Goal: Task Accomplishment & Management: Complete application form

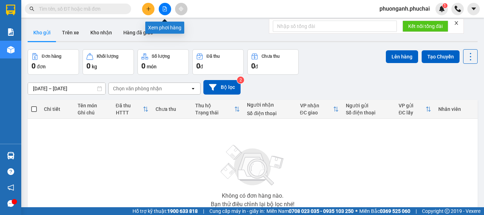
click at [165, 9] on icon "file-add" at bounding box center [164, 8] width 5 height 5
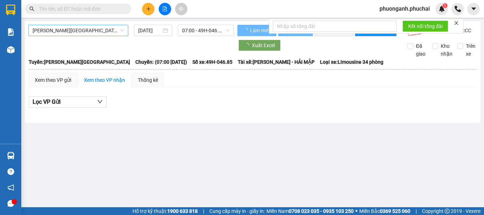
click at [85, 32] on span "[PERSON_NAME][GEOGRAPHIC_DATA]" at bounding box center [78, 30] width 91 height 11
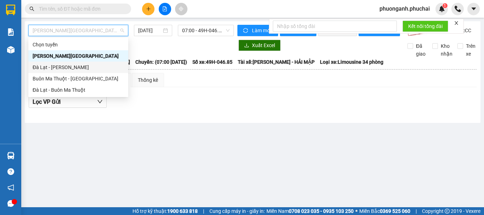
drag, startPoint x: 42, startPoint y: 68, endPoint x: 69, endPoint y: 63, distance: 27.7
click at [43, 68] on div "Đà Lạt - [PERSON_NAME]" at bounding box center [78, 67] width 91 height 8
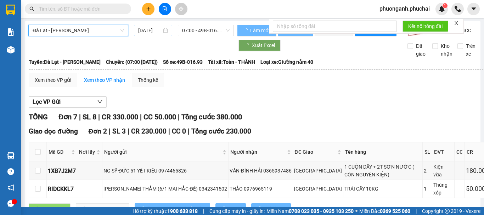
click at [151, 31] on input "[DATE]" at bounding box center [149, 31] width 23 height 8
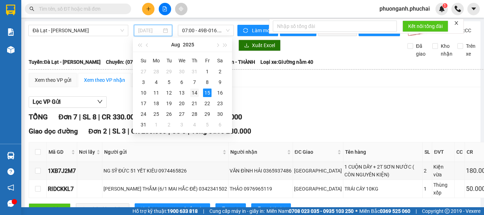
click at [191, 92] on div "14" at bounding box center [194, 93] width 9 height 9
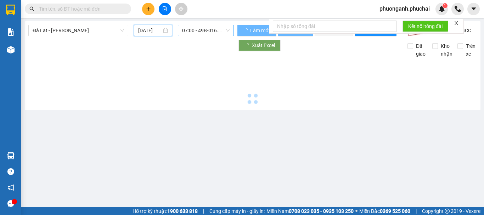
type input "[DATE]"
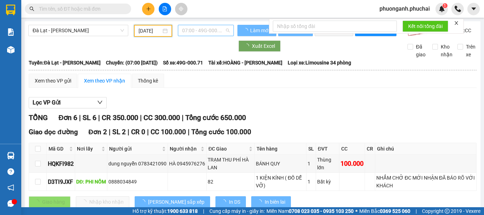
drag, startPoint x: 206, startPoint y: 27, endPoint x: 198, endPoint y: 64, distance: 37.4
click at [206, 28] on span "07:00 - 49G-000.71" at bounding box center [205, 30] width 47 height 11
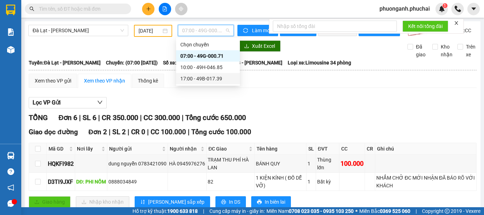
click at [200, 80] on div "17:00 - 49B-017.39" at bounding box center [207, 79] width 55 height 8
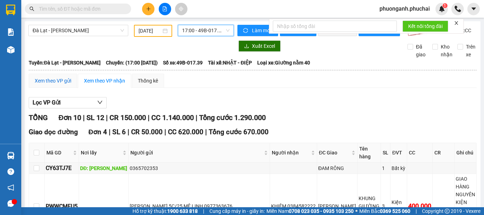
click at [58, 85] on div "Xem theo VP gửi" at bounding box center [53, 81] width 36 height 8
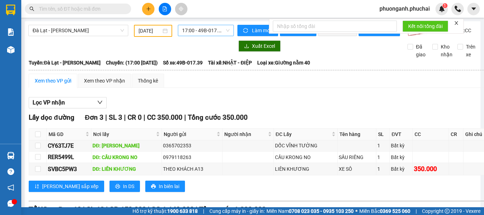
click at [194, 31] on span "17:00 - 49B-017.39" at bounding box center [205, 30] width 47 height 11
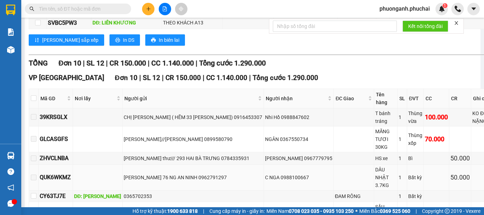
scroll to position [213, 0]
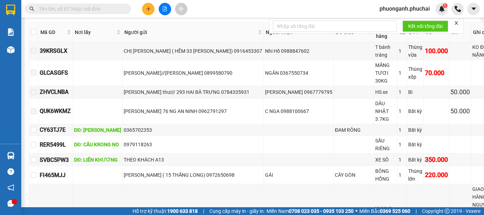
click at [86, 9] on input "text" at bounding box center [81, 9] width 84 height 8
click at [165, 6] on icon "file-add" at bounding box center [165, 8] width 4 height 5
click at [152, 7] on button at bounding box center [148, 9] width 12 height 12
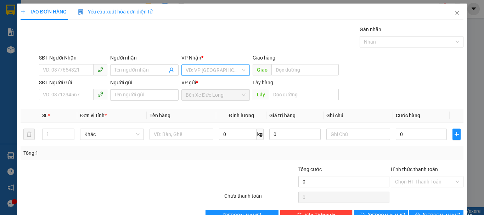
click at [230, 68] on input "search" at bounding box center [213, 70] width 55 height 11
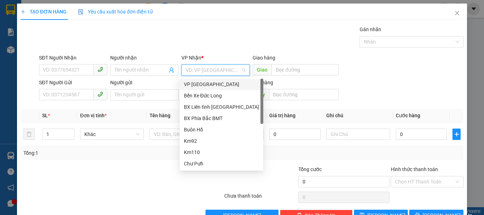
click at [410, 82] on div "SĐT Người Gửi VD: 0371234567 Người gửi Tên người gửi VP gửi * Bến Xe Đức Long L…" at bounding box center [251, 91] width 427 height 25
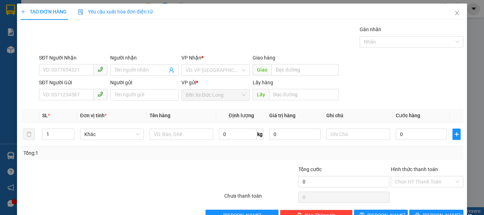
scroll to position [20, 0]
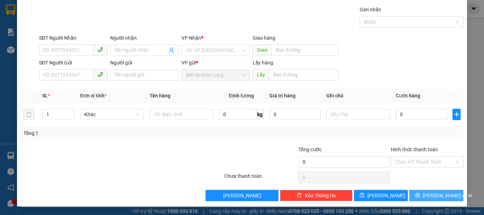
click at [436, 196] on span "Lưu và In" at bounding box center [448, 196] width 50 height 8
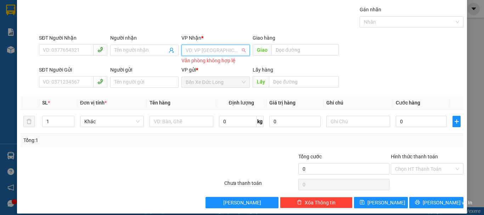
drag, startPoint x: 196, startPoint y: 47, endPoint x: 197, endPoint y: 70, distance: 23.4
click at [198, 51] on input "search" at bounding box center [213, 50] width 55 height 11
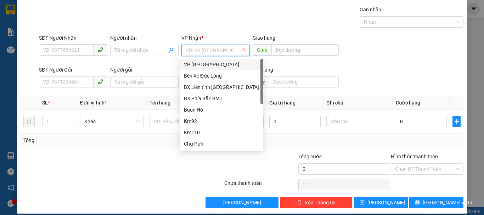
click at [194, 63] on div "VP Đà Lạt" at bounding box center [221, 65] width 75 height 8
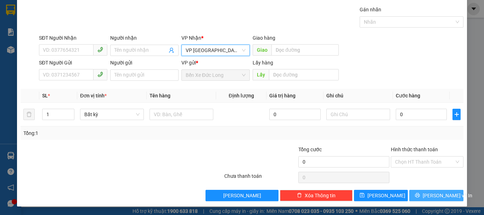
click at [439, 195] on span "Lưu và In" at bounding box center [448, 196] width 50 height 8
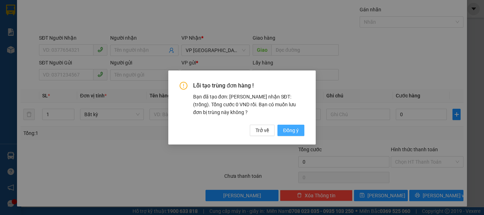
click at [293, 133] on span "Đồng ý" at bounding box center [291, 130] width 16 height 8
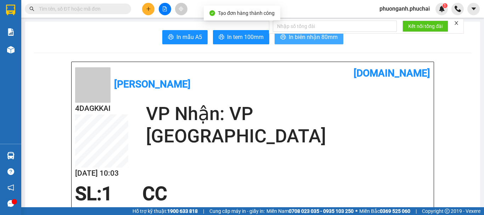
click at [311, 41] on span "In biên nhận 80mm" at bounding box center [313, 37] width 49 height 9
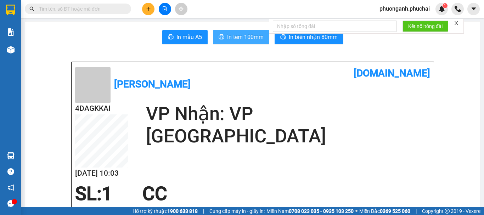
click at [254, 41] on span "In tem 100mm" at bounding box center [245, 37] width 36 height 9
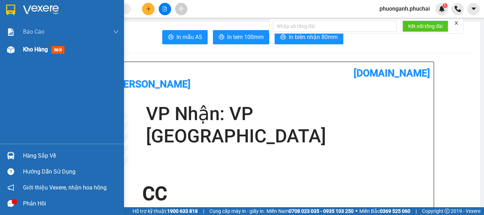
click at [26, 50] on span "Kho hàng" at bounding box center [35, 49] width 25 height 7
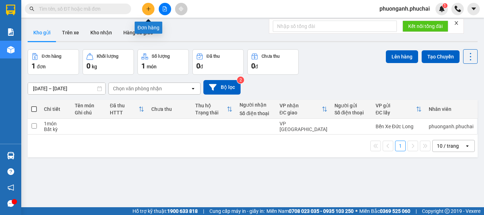
click at [149, 7] on icon "plus" at bounding box center [148, 8] width 5 height 5
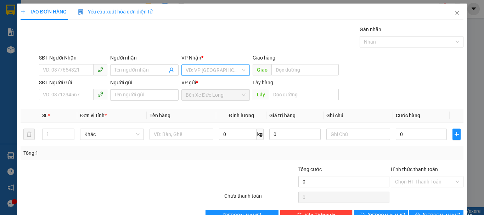
click at [214, 66] on input "search" at bounding box center [213, 70] width 55 height 11
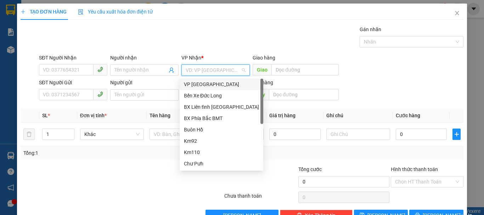
drag, startPoint x: 200, startPoint y: 85, endPoint x: 58, endPoint y: 83, distance: 142.4
click at [196, 87] on div "VP Đà Lạt" at bounding box center [221, 84] width 75 height 8
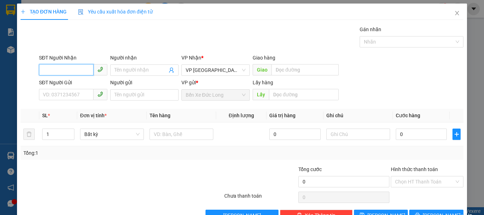
click at [52, 67] on input "SĐT Người Nhận" at bounding box center [66, 69] width 55 height 11
type input "0911536851"
click at [151, 68] on input "Người nhận" at bounding box center [140, 70] width 53 height 8
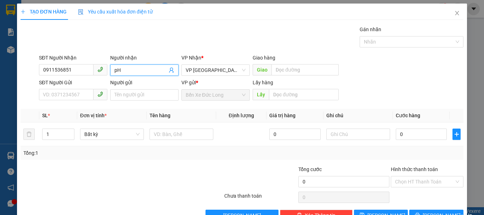
type input "p"
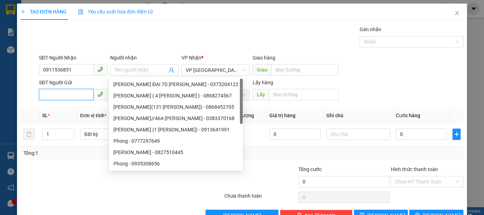
click at [52, 99] on input "SĐT Người Gửi" at bounding box center [66, 94] width 55 height 11
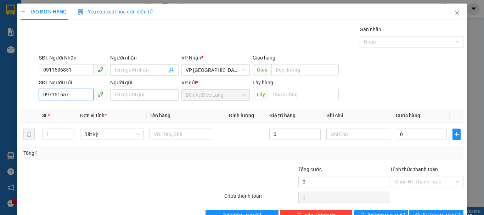
type input "0971515579"
click at [55, 110] on div "0971515579 - Vĩ" at bounding box center [72, 109] width 59 height 8
type input "Vĩ"
type input "70.000"
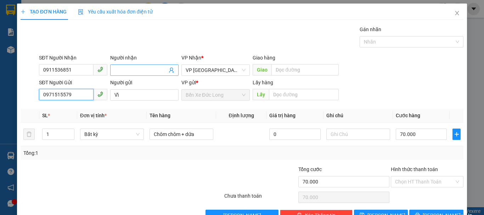
type input "0971515579"
click at [131, 70] on input "Người nhận" at bounding box center [140, 70] width 53 height 8
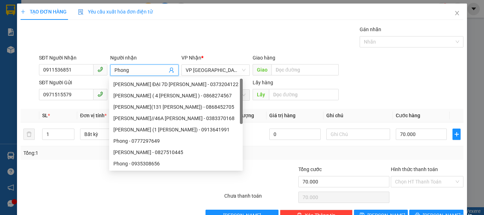
type input "Phong"
drag, startPoint x: 90, startPoint y: 83, endPoint x: 96, endPoint y: 81, distance: 5.8
click at [90, 83] on div "SĐT Người Gửi" at bounding box center [73, 83] width 68 height 8
click at [90, 89] on input "0971515579" at bounding box center [66, 94] width 55 height 11
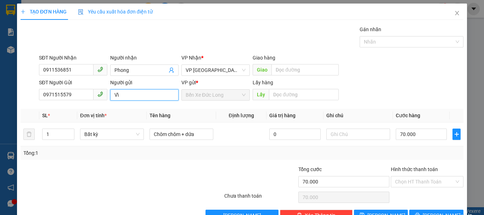
click at [114, 95] on input "Vĩ" at bounding box center [144, 94] width 68 height 11
click at [166, 99] on input "Nguyễn Thanh Vĩ" at bounding box center [144, 94] width 68 height 11
click at [119, 137] on span "Bất kỳ" at bounding box center [111, 134] width 55 height 11
type input "Nguyễn Thanh Vĩ (559 Phan Đình Phùng)"
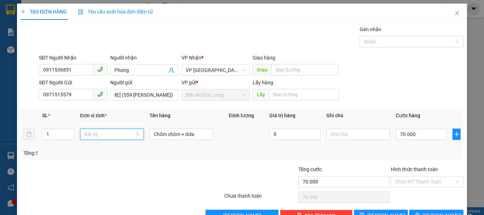
scroll to position [0, 0]
click at [119, 137] on span "Bất kỳ" at bounding box center [111, 134] width 55 height 11
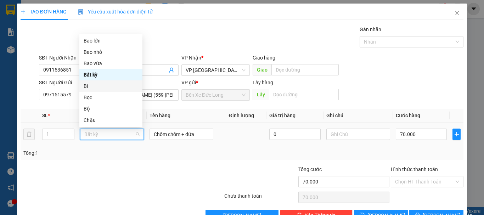
drag, startPoint x: 87, startPoint y: 86, endPoint x: 98, endPoint y: 97, distance: 15.5
click at [87, 86] on div "Bì" at bounding box center [111, 86] width 55 height 8
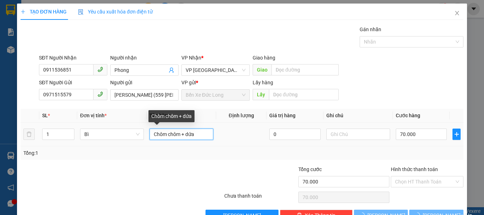
click at [205, 132] on input "Chôm chôm + dứa" at bounding box center [181, 134] width 64 height 11
type input "0"
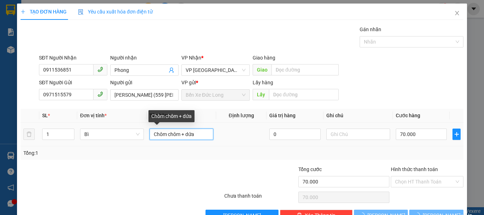
type input "0"
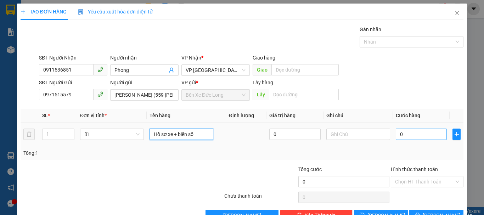
type input "Hồ sơ xe + biển số"
click at [403, 133] on input "0" at bounding box center [421, 134] width 51 height 11
type input "1"
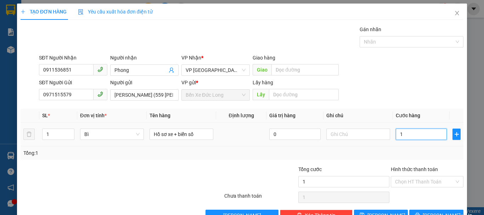
type input "10"
type input "100"
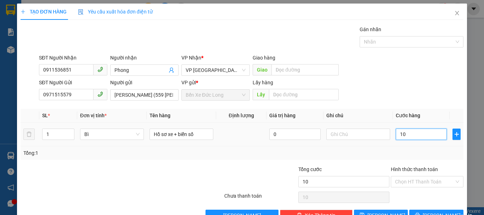
type input "100"
type input "1.000"
type input "10.000"
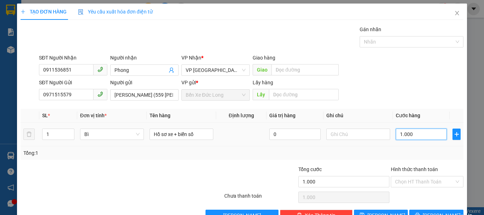
type input "10.000"
type input "100.000"
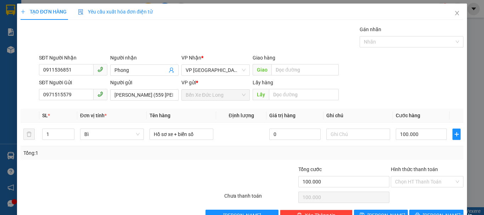
drag, startPoint x: 412, startPoint y: 180, endPoint x: 410, endPoint y: 190, distance: 10.1
click at [412, 180] on input "Hình thức thanh toán" at bounding box center [424, 181] width 59 height 11
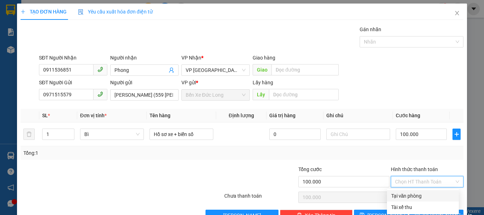
click at [408, 195] on div "Tại văn phòng" at bounding box center [422, 196] width 63 height 8
type input "0"
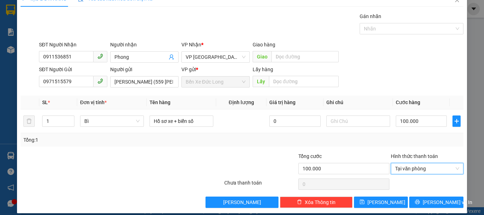
scroll to position [20, 0]
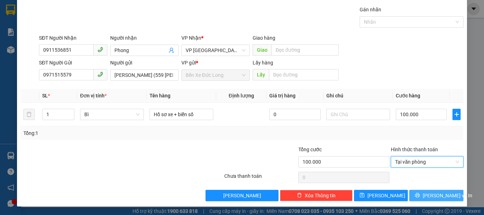
click at [429, 199] on button "Lưu và In" at bounding box center [436, 195] width 54 height 11
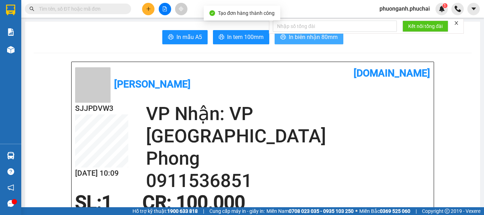
click at [299, 40] on span "In biên nhận 80mm" at bounding box center [313, 37] width 49 height 9
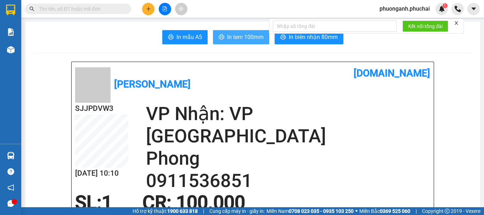
click at [246, 38] on span "In tem 100mm" at bounding box center [245, 37] width 36 height 9
